Goal: Task Accomplishment & Management: Use online tool/utility

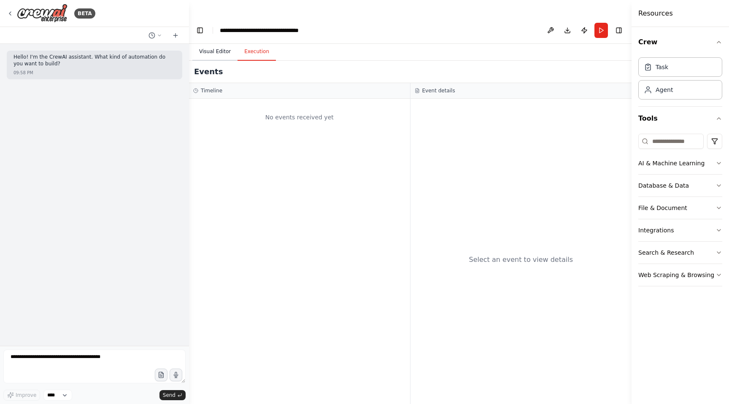
click at [213, 43] on button "Visual Editor" at bounding box center [214, 52] width 45 height 18
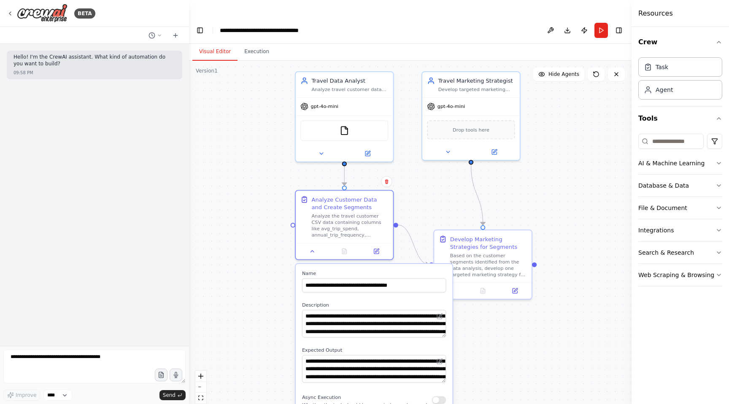
drag, startPoint x: 374, startPoint y: 137, endPoint x: 504, endPoint y: 180, distance: 136.7
click at [504, 180] on div ".deletable-edge-delete-btn { width: 20px; height: 20px; border: 0px solid #ffff…" at bounding box center [410, 241] width 442 height 360
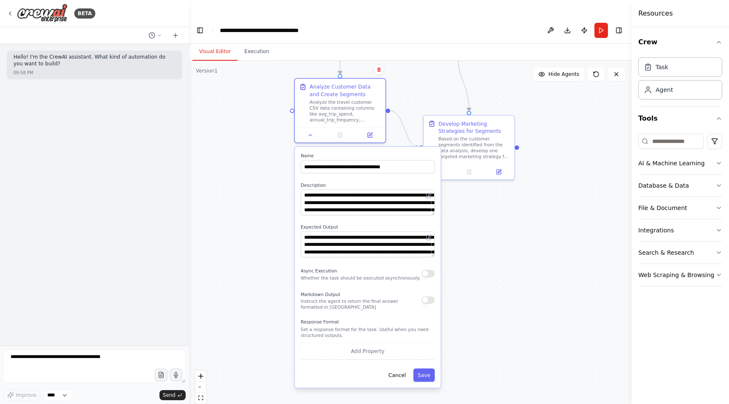
drag, startPoint x: 253, startPoint y: 303, endPoint x: 246, endPoint y: 193, distance: 110.3
click at [246, 193] on div ".deletable-edge-delete-btn { width: 20px; height: 20px; border: 0px solid #ffff…" at bounding box center [410, 241] width 442 height 360
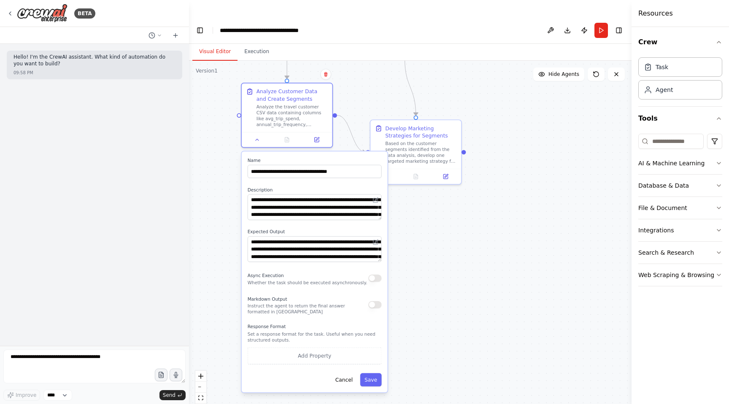
drag, startPoint x: 502, startPoint y: 231, endPoint x: 447, endPoint y: 237, distance: 55.5
click at [447, 237] on div ".deletable-edge-delete-btn { width: 20px; height: 20px; border: 0px solid #ffff…" at bounding box center [410, 241] width 442 height 360
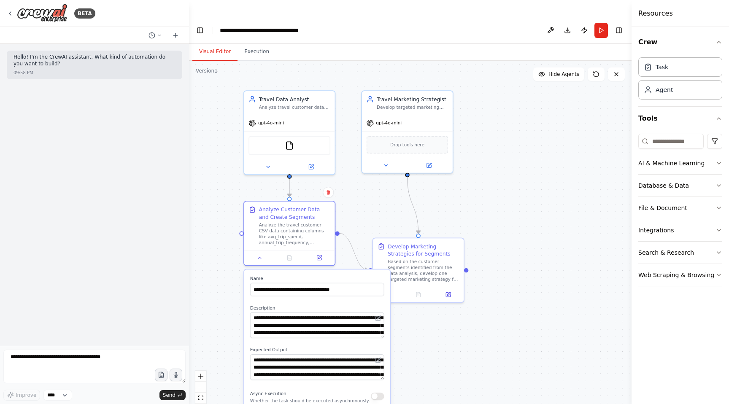
drag, startPoint x: 447, startPoint y: 237, endPoint x: 452, endPoint y: 354, distance: 116.9
click at [452, 354] on div ".deletable-edge-delete-btn { width: 20px; height: 20px; border: 0px solid #ffff…" at bounding box center [410, 241] width 442 height 360
click at [389, 118] on span "gpt-4o-mini" at bounding box center [389, 121] width 26 height 6
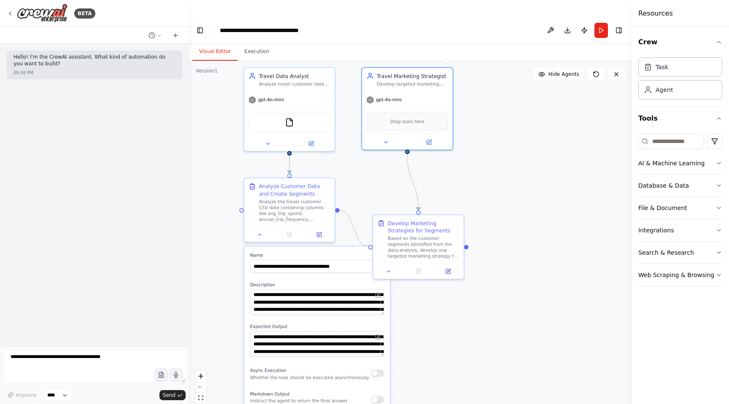
drag, startPoint x: 351, startPoint y: 183, endPoint x: 351, endPoint y: 156, distance: 26.6
click at [351, 156] on div ".deletable-edge-delete-btn { width: 20px; height: 20px; border: 0px solid #ffff…" at bounding box center [410, 241] width 442 height 360
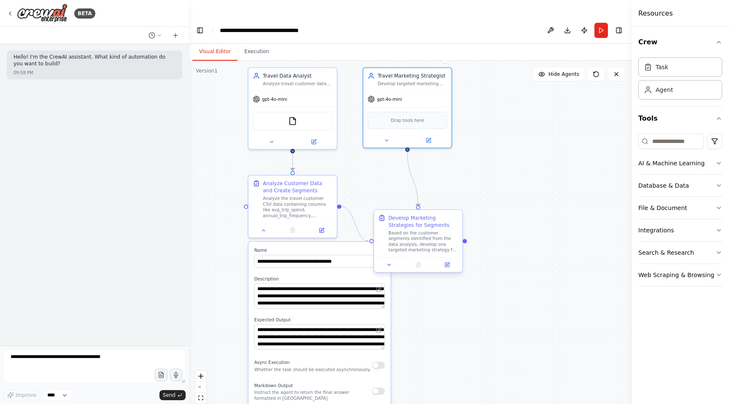
click at [417, 214] on div "Develop Marketing Strategies for Segments" at bounding box center [423, 221] width 70 height 14
click at [417, 230] on div "Based on the customer segments identified from the data analysis, develop one t…" at bounding box center [427, 241] width 70 height 23
click at [452, 263] on icon at bounding box center [450, 265] width 4 height 4
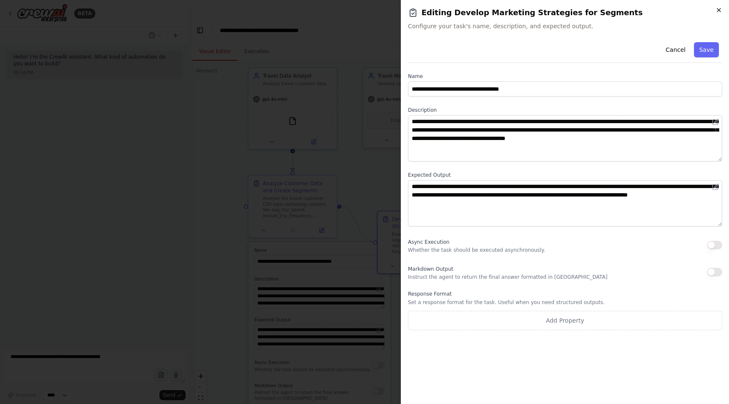
click at [719, 11] on icon "button" at bounding box center [718, 9] width 3 height 3
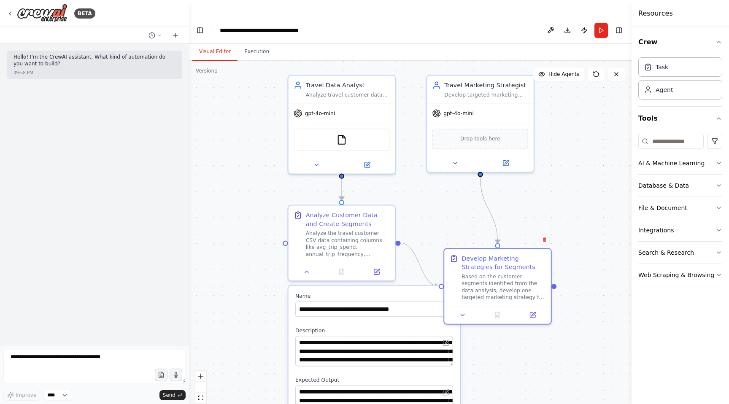
drag, startPoint x: 506, startPoint y: 130, endPoint x: 586, endPoint y: 145, distance: 81.8
click at [586, 145] on div ".deletable-edge-delete-btn { width: 20px; height: 20px; border: 0px solid #ffff…" at bounding box center [410, 241] width 442 height 360
click at [336, 89] on div "Analyze travel customer data from CSV files to identify distinct customer segme…" at bounding box center [348, 92] width 84 height 7
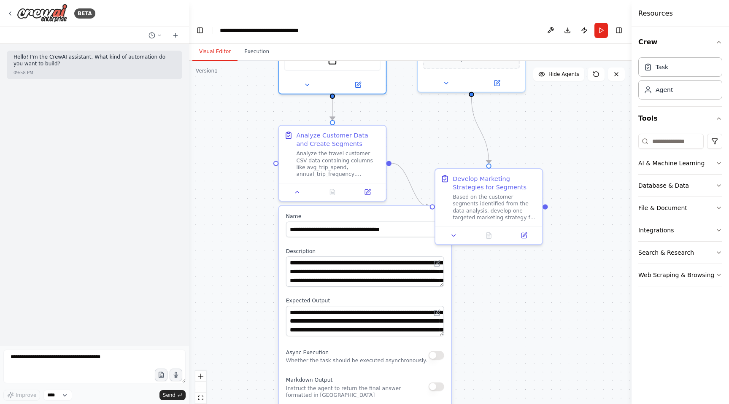
drag, startPoint x: 248, startPoint y: 164, endPoint x: 238, endPoint y: 84, distance: 80.6
click at [238, 84] on div ".deletable-edge-delete-btn { width: 20px; height: 20px; border: 0px solid #ffff…" at bounding box center [410, 241] width 442 height 360
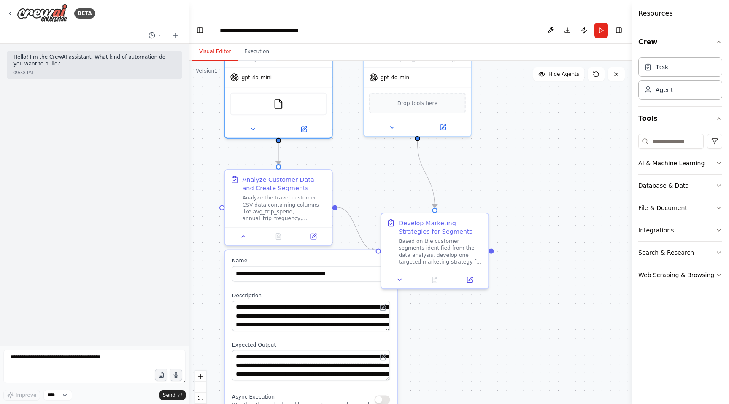
drag, startPoint x: 407, startPoint y: 132, endPoint x: 353, endPoint y: 175, distance: 69.0
click at [353, 175] on div ".deletable-edge-delete-btn { width: 20px; height: 20px; border: 0px solid #ffff…" at bounding box center [410, 241] width 442 height 360
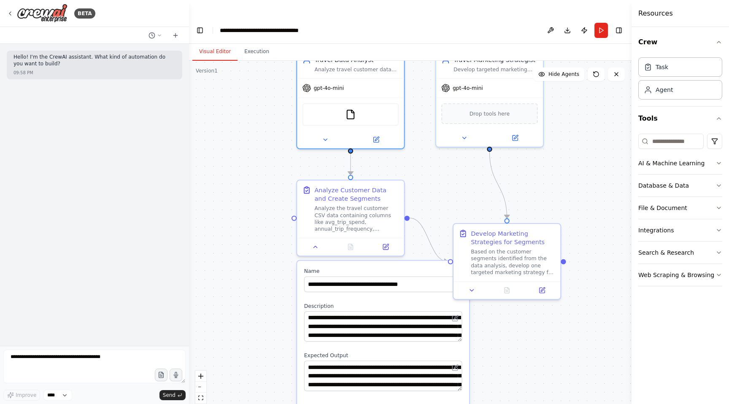
drag, startPoint x: 339, startPoint y: 135, endPoint x: 409, endPoint y: 147, distance: 70.6
click at [410, 147] on div ".deletable-edge-delete-btn { width: 20px; height: 20px; border: 0px solid #ffff…" at bounding box center [410, 241] width 442 height 360
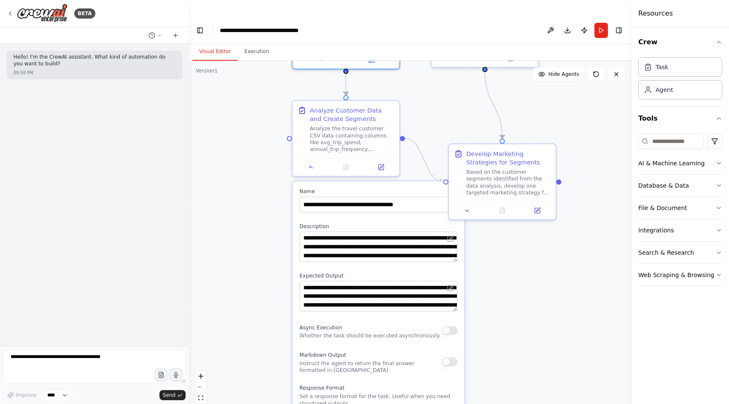
drag, startPoint x: 254, startPoint y: 142, endPoint x: 250, endPoint y: 58, distance: 83.6
click at [250, 61] on div ".deletable-edge-delete-btn { width: 20px; height: 20px; border: 0px solid #ffff…" at bounding box center [410, 241] width 442 height 360
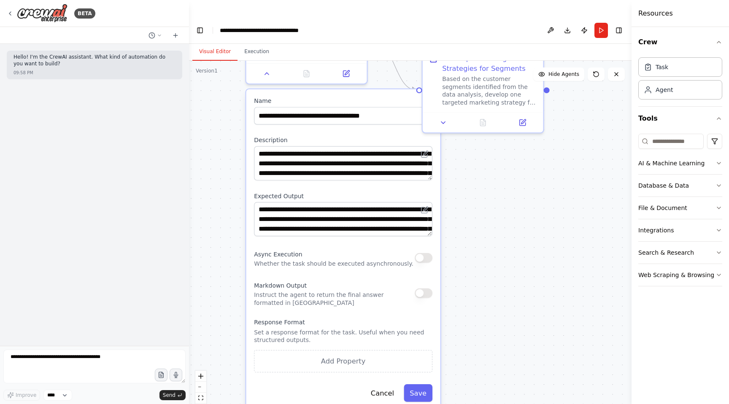
drag, startPoint x: 266, startPoint y: 258, endPoint x: 230, endPoint y: 177, distance: 89.3
click at [230, 177] on div ".deletable-edge-delete-btn { width: 20px; height: 20px; border: 0px solid #ffff…" at bounding box center [410, 241] width 442 height 360
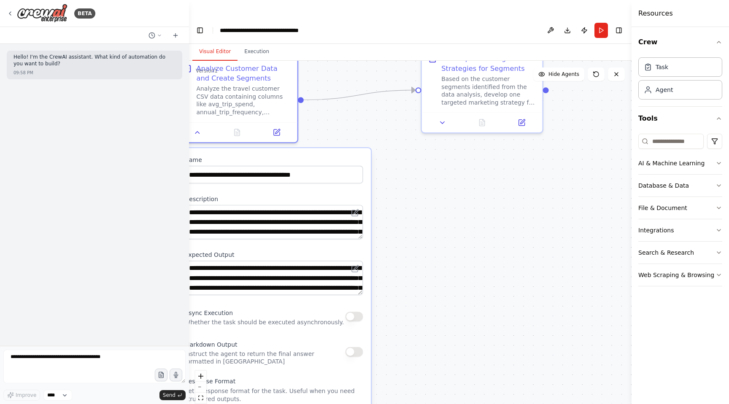
drag, startPoint x: 376, startPoint y: 119, endPoint x: 312, endPoint y: 171, distance: 82.8
click at [312, 195] on label "Description" at bounding box center [274, 199] width 178 height 8
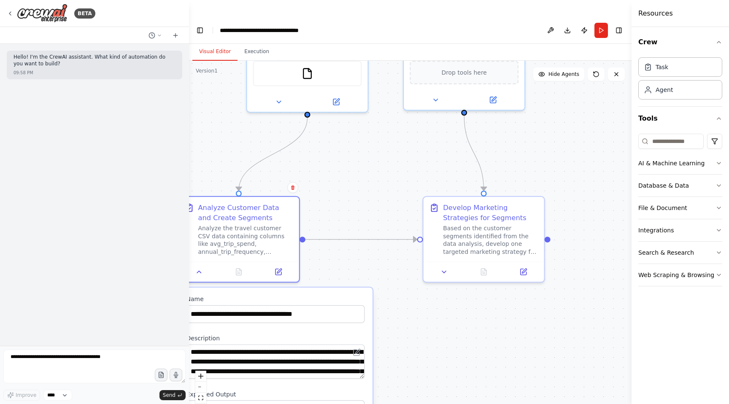
drag, startPoint x: 435, startPoint y: 152, endPoint x: 437, endPoint y: 302, distance: 149.7
click at [437, 302] on div ".deletable-edge-delete-btn { width: 20px; height: 20px; border: 0px solid #ffff…" at bounding box center [410, 241] width 442 height 360
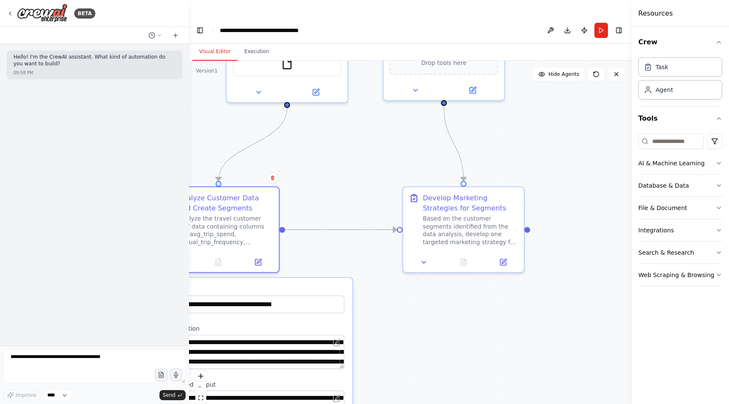
drag, startPoint x: 397, startPoint y: 127, endPoint x: 378, endPoint y: 122, distance: 19.6
click at [378, 122] on div ".deletable-edge-delete-btn { width: 20px; height: 20px; border: 0px solid #ffff…" at bounding box center [410, 241] width 442 height 360
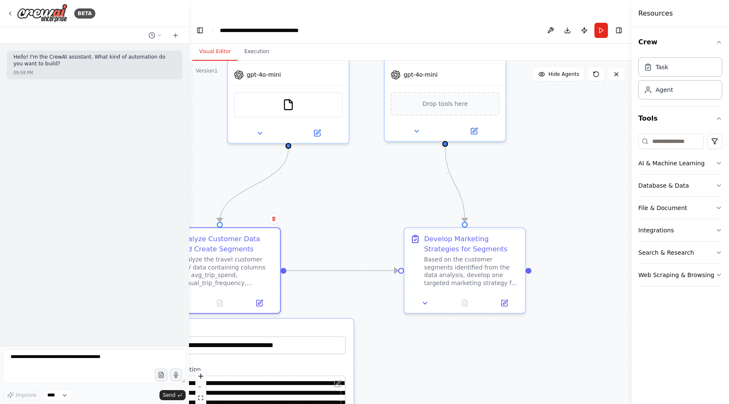
drag, startPoint x: 397, startPoint y: 135, endPoint x: 397, endPoint y: 169, distance: 34.6
click at [397, 170] on div ".deletable-edge-delete-btn { width: 20px; height: 20px; border: 0px solid #ffff…" at bounding box center [410, 241] width 442 height 360
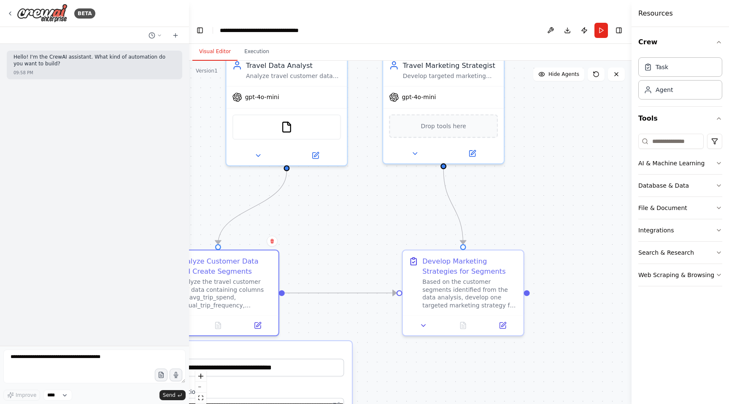
drag, startPoint x: 393, startPoint y: 206, endPoint x: 391, endPoint y: 227, distance: 21.2
click at [391, 227] on div ".deletable-edge-delete-btn { width: 20px; height: 20px; border: 0px solid #ffff…" at bounding box center [410, 241] width 442 height 360
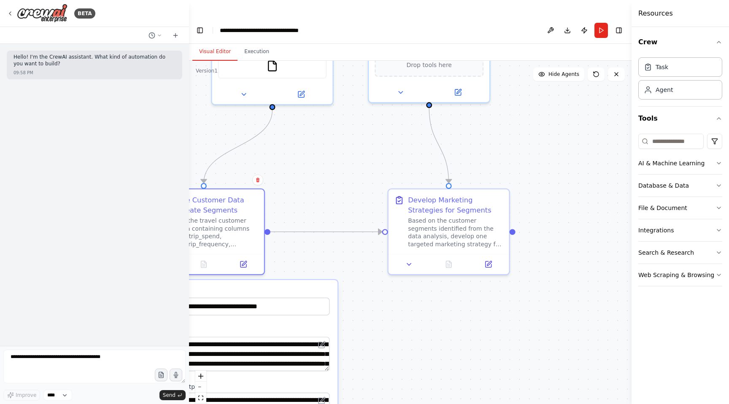
drag, startPoint x: 401, startPoint y: 205, endPoint x: 385, endPoint y: 143, distance: 64.8
click at [385, 143] on div ".deletable-edge-delete-btn { width: 20px; height: 20px; border: 0px solid #ffff…" at bounding box center [410, 241] width 442 height 360
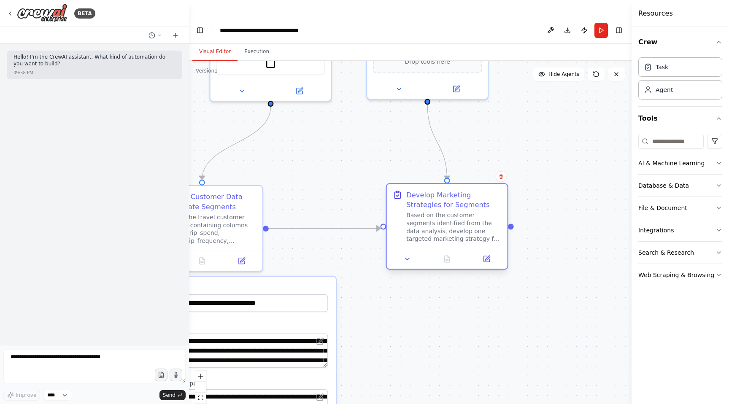
click at [427, 217] on div "Based on the customer segments identified from the data analysis, develop one t…" at bounding box center [453, 226] width 95 height 31
click at [437, 217] on div "Based on the customer segments identified from the data analysis, develop one t…" at bounding box center [453, 226] width 95 height 31
click at [485, 256] on icon at bounding box center [487, 258] width 5 height 5
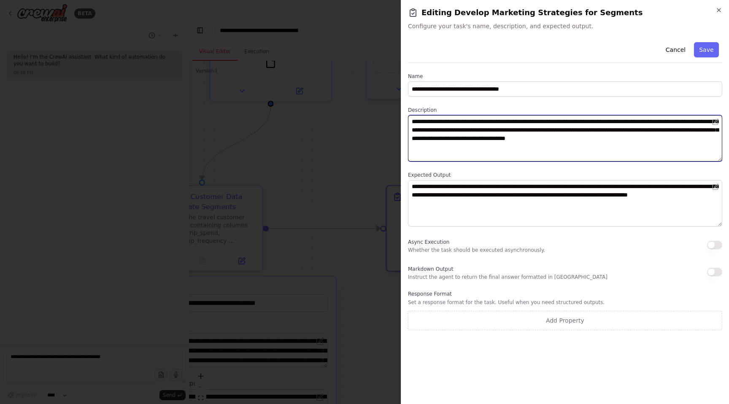
drag, startPoint x: 590, startPoint y: 159, endPoint x: 562, endPoint y: 65, distance: 98.1
click at [562, 65] on div "**********" at bounding box center [565, 184] width 314 height 291
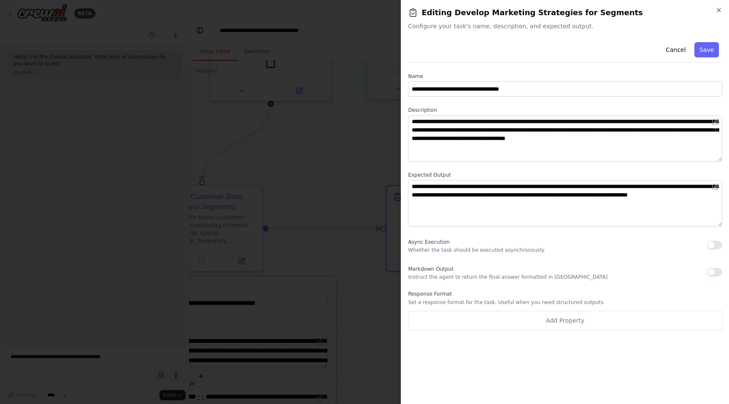
click at [291, 145] on div at bounding box center [364, 202] width 729 height 404
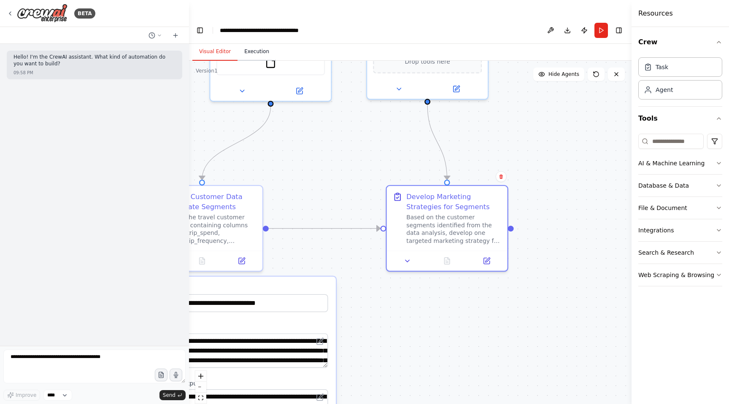
click at [261, 43] on button "Execution" at bounding box center [256, 52] width 38 height 18
click at [215, 43] on button "Visual Editor" at bounding box center [214, 52] width 45 height 18
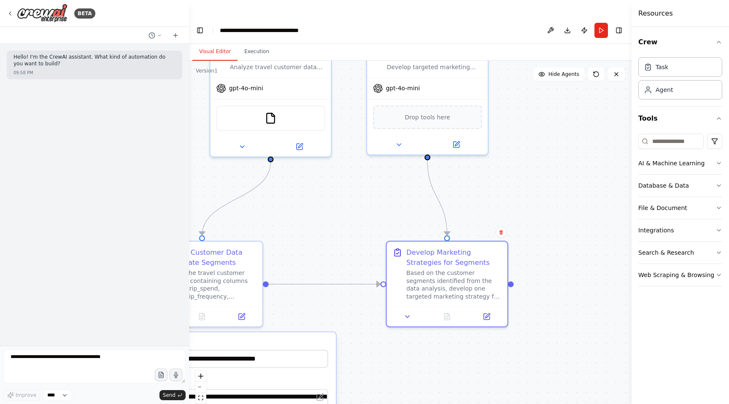
drag, startPoint x: 347, startPoint y: 143, endPoint x: 347, endPoint y: 199, distance: 56.1
click at [347, 199] on div ".deletable-edge-delete-btn { width: 20px; height: 20px; border: 0px solid #ffff…" at bounding box center [410, 241] width 442 height 360
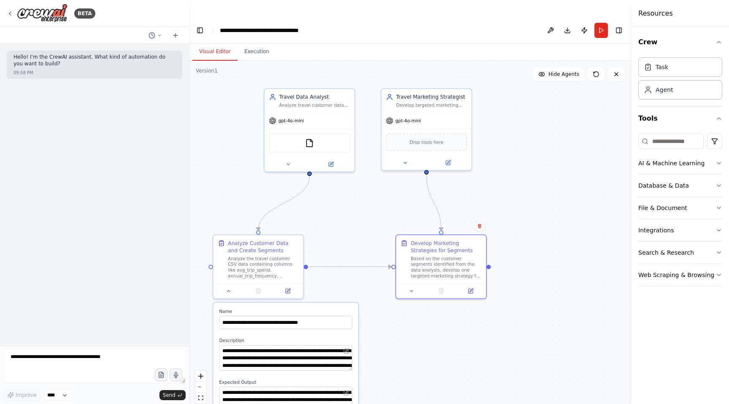
drag, startPoint x: 334, startPoint y: 199, endPoint x: 355, endPoint y: 197, distance: 20.8
click at [355, 197] on div ".deletable-edge-delete-btn { width: 20px; height: 20px; border: 0px solid #ffff…" at bounding box center [410, 241] width 442 height 360
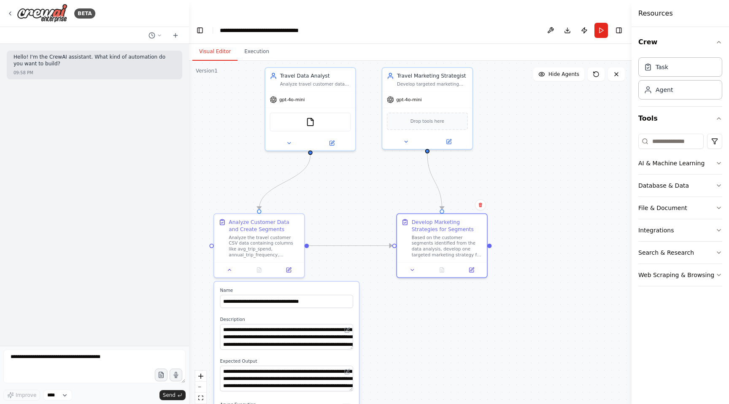
drag, startPoint x: 355, startPoint y: 197, endPoint x: 355, endPoint y: 178, distance: 19.0
click at [355, 178] on div ".deletable-edge-delete-btn { width: 20px; height: 20px; border: 0px solid #ffff…" at bounding box center [410, 241] width 442 height 360
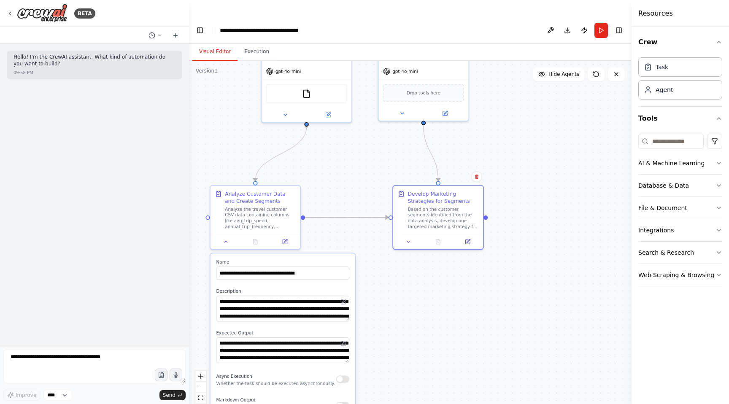
drag, startPoint x: 376, startPoint y: 177, endPoint x: 372, endPoint y: 149, distance: 28.5
click at [372, 149] on div ".deletable-edge-delete-btn { width: 20px; height: 20px; border: 0px solid #ffff…" at bounding box center [410, 241] width 442 height 360
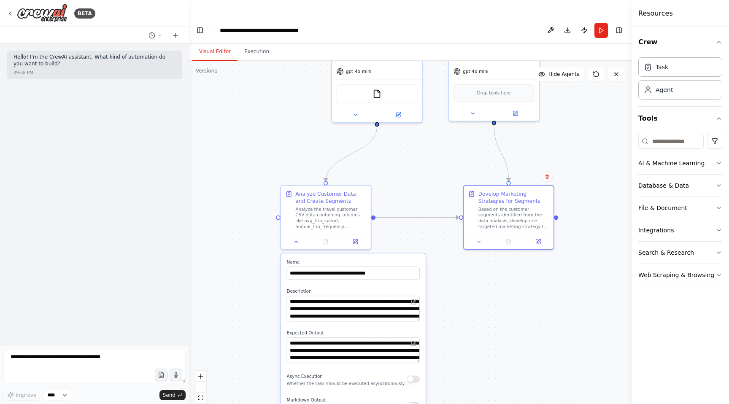
drag, startPoint x: 372, startPoint y: 149, endPoint x: 443, endPoint y: 148, distance: 70.8
click at [443, 148] on div ".deletable-edge-delete-btn { width: 20px; height: 20px; border: 0px solid #ffff…" at bounding box center [410, 241] width 442 height 360
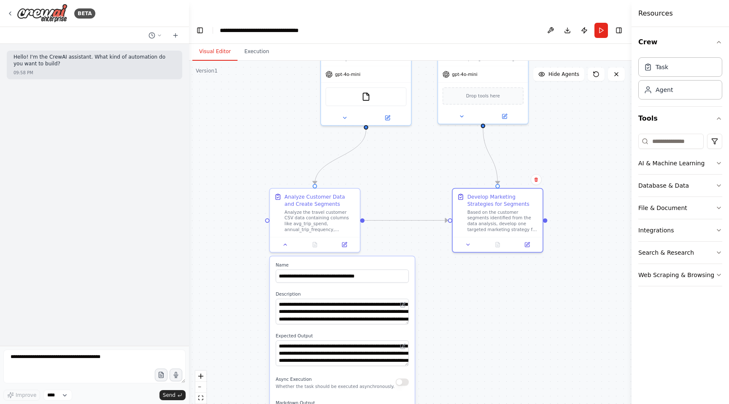
drag, startPoint x: 440, startPoint y: 138, endPoint x: 391, endPoint y: 156, distance: 52.6
click at [391, 156] on div ".deletable-edge-delete-btn { width: 20px; height: 20px; border: 0px solid #ffff…" at bounding box center [410, 241] width 442 height 360
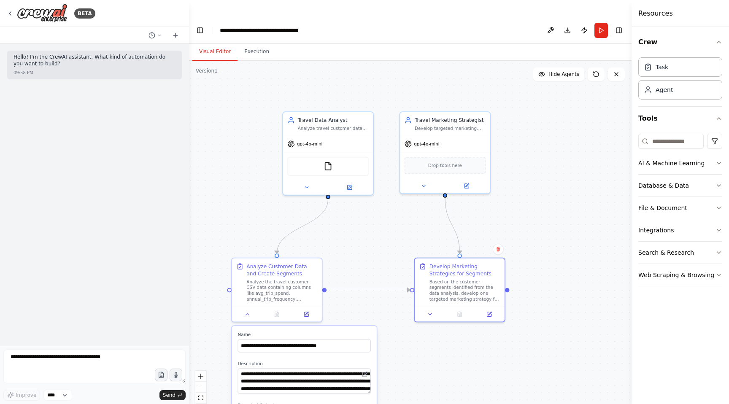
drag, startPoint x: 366, startPoint y: 142, endPoint x: 366, endPoint y: 197, distance: 55.7
click at [366, 197] on div ".deletable-edge-delete-btn { width: 20px; height: 20px; border: 0px solid #ffff…" at bounding box center [410, 241] width 442 height 360
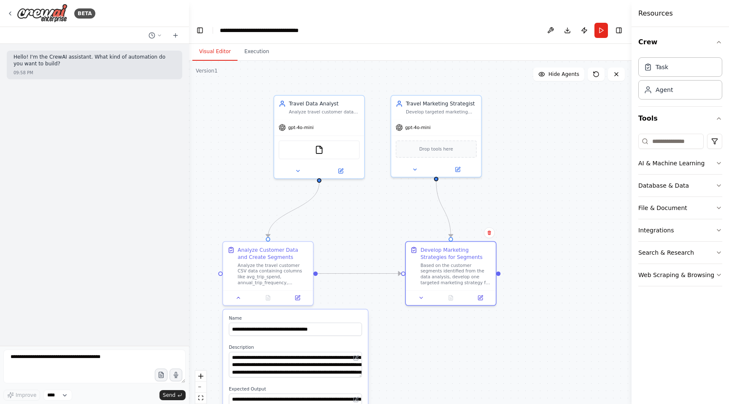
drag, startPoint x: 560, startPoint y: 210, endPoint x: 551, endPoint y: 191, distance: 20.2
click at [551, 191] on div ".deletable-edge-delete-btn { width: 20px; height: 20px; border: 0px solid #ffff…" at bounding box center [410, 241] width 442 height 360
drag, startPoint x: 551, startPoint y: 191, endPoint x: 551, endPoint y: 170, distance: 21.5
click at [551, 170] on div ".deletable-edge-delete-btn { width: 20px; height: 20px; border: 0px solid #ffff…" at bounding box center [410, 241] width 442 height 360
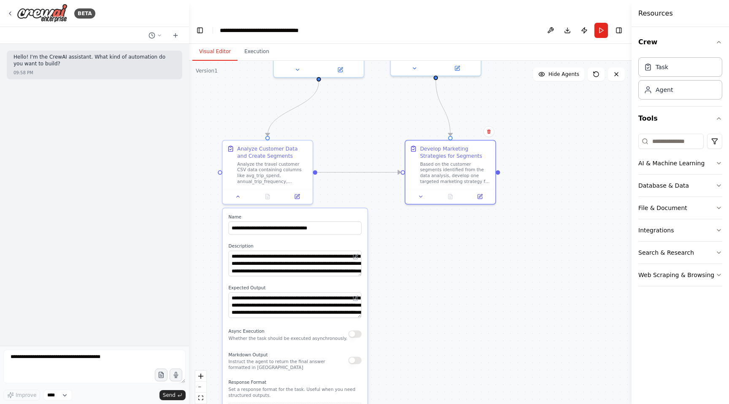
drag, startPoint x: 485, startPoint y: 334, endPoint x: 485, endPoint y: 265, distance: 68.7
click at [485, 265] on div ".deletable-edge-delete-btn { width: 20px; height: 20px; border: 0px solid #ffff…" at bounding box center [410, 241] width 442 height 360
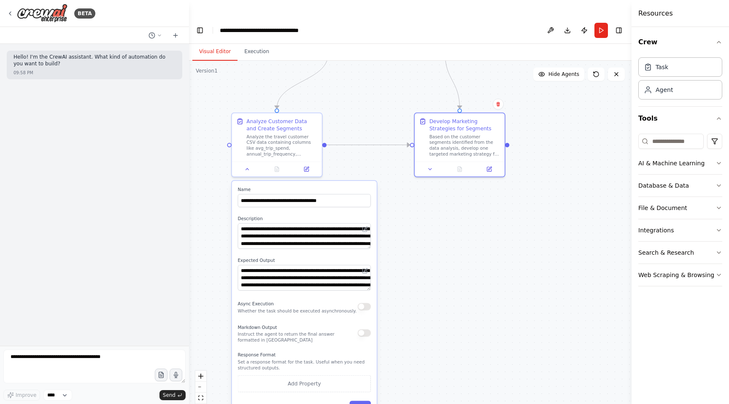
drag, startPoint x: 485, startPoint y: 265, endPoint x: 495, endPoint y: 238, distance: 28.9
click at [495, 238] on div ".deletable-edge-delete-btn { width: 20px; height: 20px; border: 0px solid #ffff…" at bounding box center [410, 241] width 442 height 360
drag, startPoint x: 557, startPoint y: 253, endPoint x: 552, endPoint y: 253, distance: 4.6
click at [552, 253] on div ".deletable-edge-delete-btn { width: 20px; height: 20px; border: 0px solid #ffff…" at bounding box center [410, 241] width 442 height 360
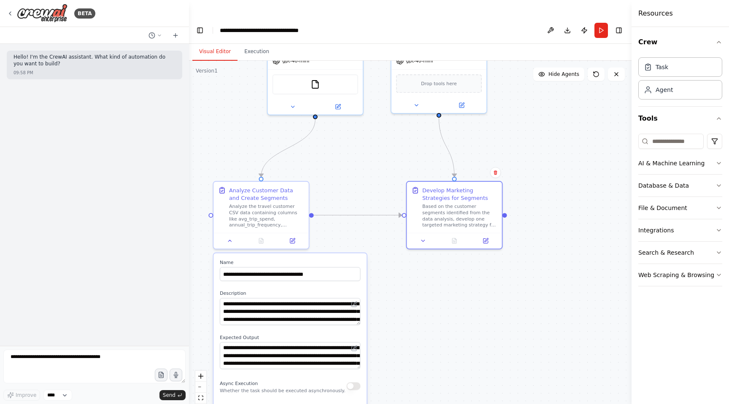
drag, startPoint x: 357, startPoint y: 74, endPoint x: 360, endPoint y: 159, distance: 84.4
click at [360, 159] on div ".deletable-edge-delete-btn { width: 20px; height: 20px; border: 0px solid #ffff…" at bounding box center [410, 241] width 442 height 360
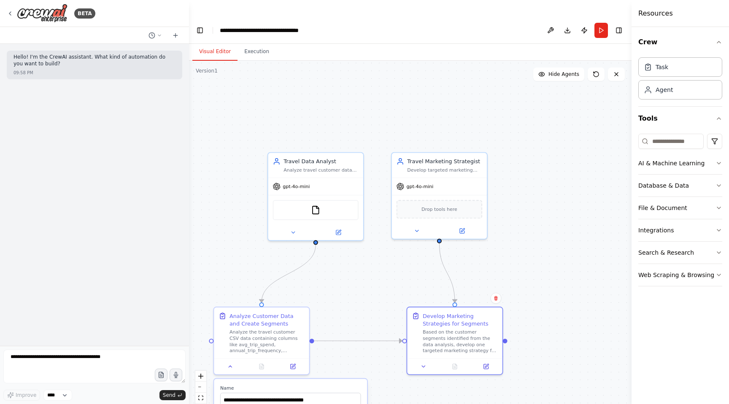
drag, startPoint x: 360, startPoint y: 159, endPoint x: 360, endPoint y: 284, distance: 125.7
click at [360, 285] on div ".deletable-edge-delete-btn { width: 20px; height: 20px; border: 0px solid #ffff…" at bounding box center [410, 241] width 442 height 360
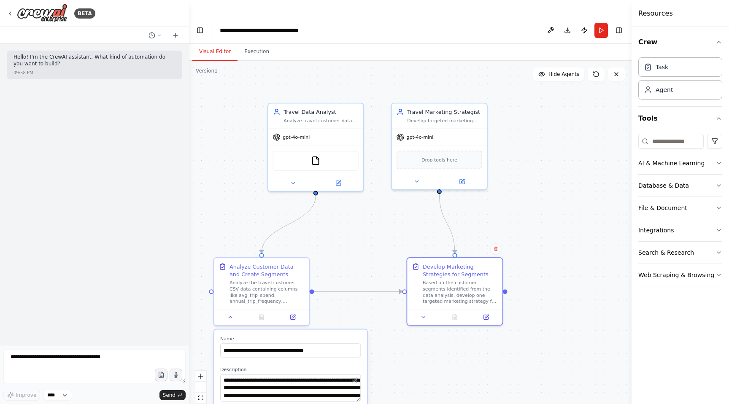
drag, startPoint x: 349, startPoint y: 122, endPoint x: 349, endPoint y: 73, distance: 48.9
click at [349, 73] on div ".deletable-edge-delete-btn { width: 20px; height: 20px; border: 0px solid #ffff…" at bounding box center [410, 241] width 442 height 360
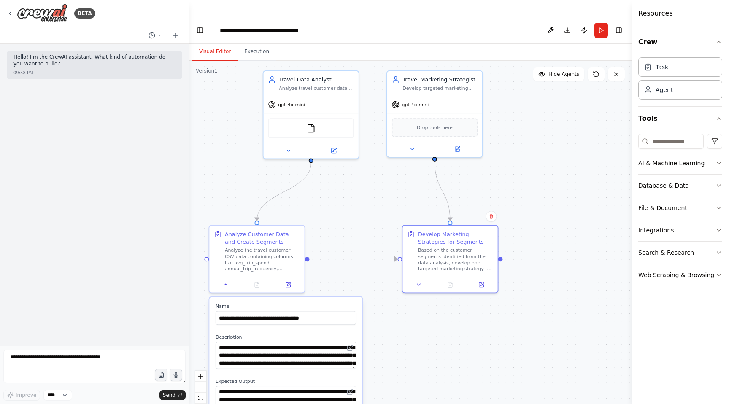
drag, startPoint x: 375, startPoint y: 234, endPoint x: 370, endPoint y: 202, distance: 32.8
click at [370, 202] on div ".deletable-edge-delete-btn { width: 20px; height: 20px; border: 0px solid #ffff…" at bounding box center [410, 241] width 442 height 360
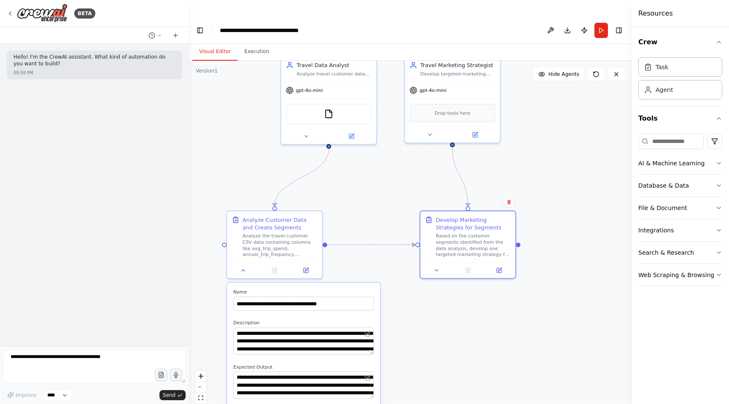
drag, startPoint x: 370, startPoint y: 202, endPoint x: 389, endPoint y: 187, distance: 24.0
click at [389, 187] on div ".deletable-edge-delete-btn { width: 20px; height: 20px; border: 0px solid #ffff…" at bounding box center [410, 241] width 442 height 360
drag, startPoint x: 248, startPoint y: 161, endPoint x: 243, endPoint y: 149, distance: 12.7
click at [243, 149] on div ".deletable-edge-delete-btn { width: 20px; height: 20px; border: 0px solid #ffff…" at bounding box center [410, 241] width 442 height 360
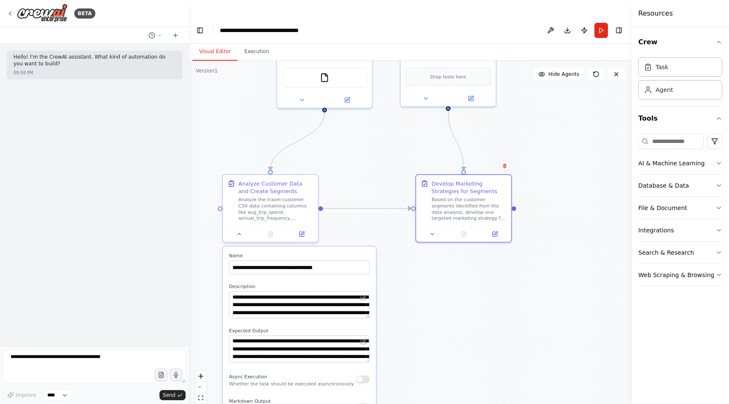
drag, startPoint x: 373, startPoint y: 183, endPoint x: 373, endPoint y: 135, distance: 48.5
click at [373, 135] on div ".deletable-edge-delete-btn { width: 20px; height: 20px; border: 0px solid #ffff…" at bounding box center [410, 241] width 442 height 360
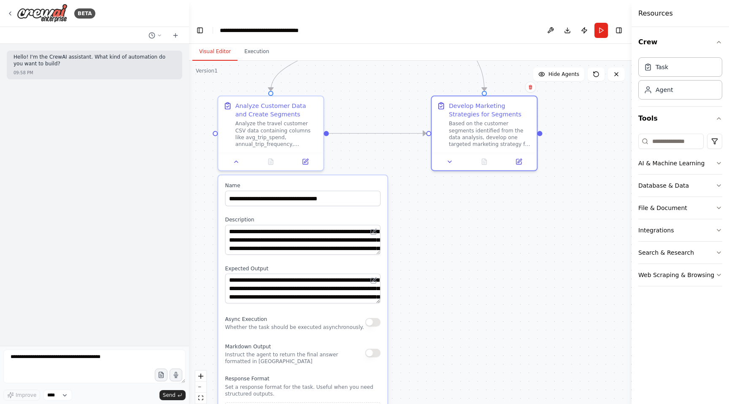
drag, startPoint x: 364, startPoint y: 170, endPoint x: 369, endPoint y: 130, distance: 39.9
click at [369, 129] on div ".deletable-edge-delete-btn { width: 20px; height: 20px; border: 0px solid #ffff…" at bounding box center [410, 241] width 442 height 360
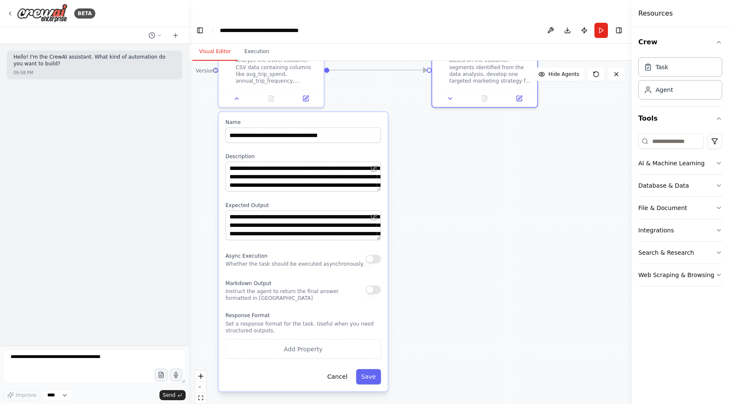
drag, startPoint x: 412, startPoint y: 184, endPoint x: 411, endPoint y: 102, distance: 81.4
click at [412, 102] on div ".deletable-edge-delete-btn { width: 20px; height: 20px; border: 0px solid #ffff…" at bounding box center [410, 241] width 442 height 360
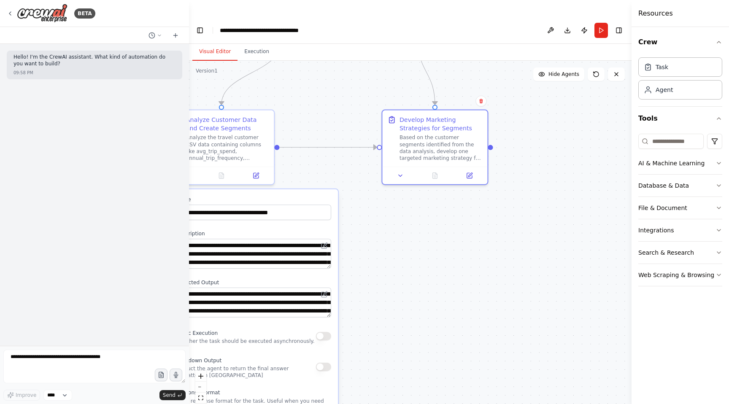
drag, startPoint x: 429, startPoint y: 229, endPoint x: 382, endPoint y: 288, distance: 74.7
click at [382, 288] on div ".deletable-edge-delete-btn { width: 20px; height: 20px; border: 0px solid #ffff…" at bounding box center [410, 241] width 442 height 360
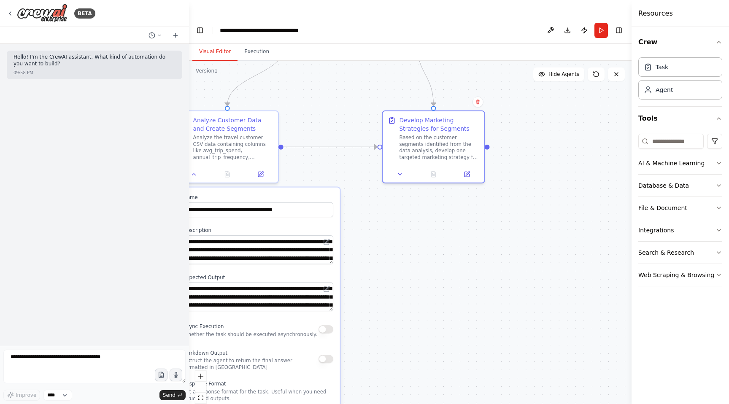
drag, startPoint x: 392, startPoint y: 272, endPoint x: 392, endPoint y: 253, distance: 19.4
click at [392, 253] on div ".deletable-edge-delete-btn { width: 20px; height: 20px; border: 0px solid #ffff…" at bounding box center [410, 241] width 442 height 360
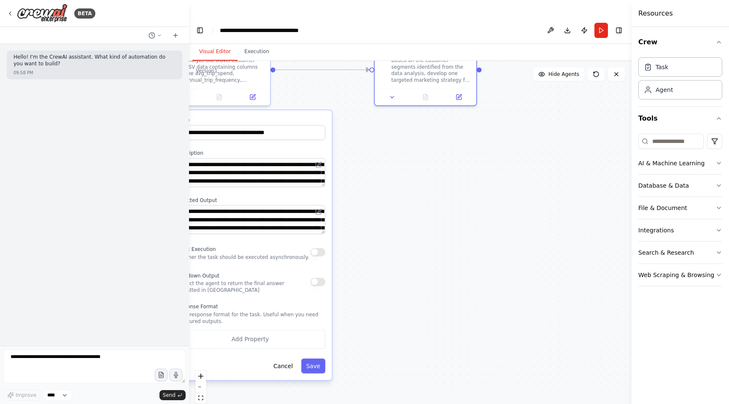
drag, startPoint x: 392, startPoint y: 252, endPoint x: 383, endPoint y: 190, distance: 62.6
click at [384, 190] on div ".deletable-edge-delete-btn { width: 20px; height: 20px; border: 0px solid #ffff…" at bounding box center [410, 241] width 442 height 360
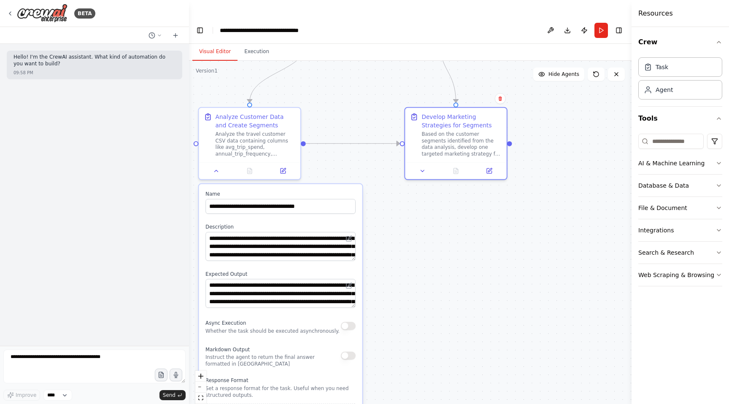
drag, startPoint x: 383, startPoint y: 190, endPoint x: 414, endPoint y: 262, distance: 78.2
click at [414, 262] on div ".deletable-edge-delete-btn { width: 20px; height: 20px; border: 0px solid #ffff…" at bounding box center [410, 241] width 442 height 360
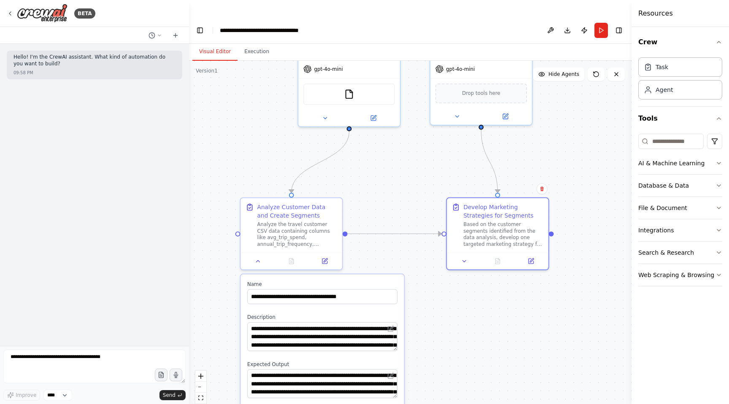
drag, startPoint x: 393, startPoint y: 183, endPoint x: 434, endPoint y: 274, distance: 100.2
click at [434, 274] on div ".deletable-edge-delete-btn { width: 20px; height: 20px; border: 0px solid #ffff…" at bounding box center [410, 241] width 442 height 360
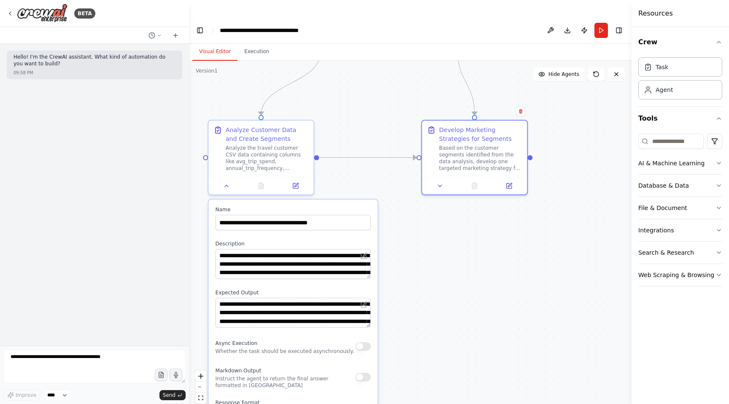
drag, startPoint x: 421, startPoint y: 296, endPoint x: 386, endPoint y: 214, distance: 88.6
click at [386, 214] on div ".deletable-edge-delete-btn { width: 20px; height: 20px; border: 0px solid #ffff…" at bounding box center [410, 241] width 442 height 360
